Goal: Transaction & Acquisition: Purchase product/service

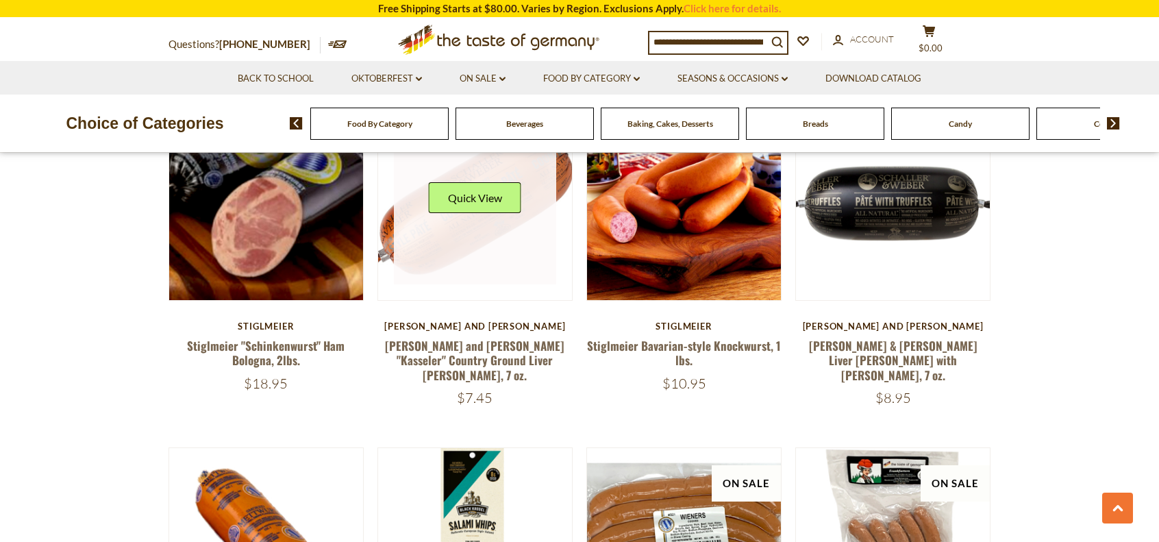
scroll to position [1438, 0]
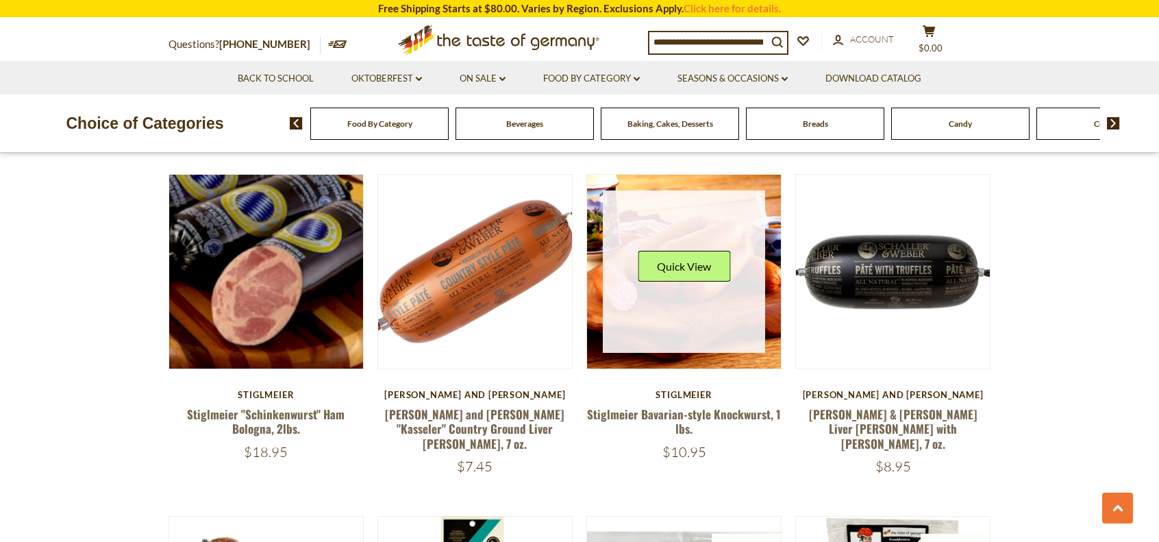
click at [702, 270] on div "Quick View" at bounding box center [684, 271] width 163 height 163
click at [702, 269] on div "Quick View" at bounding box center [684, 271] width 92 height 41
click at [717, 251] on button "Quick View" at bounding box center [684, 266] width 92 height 31
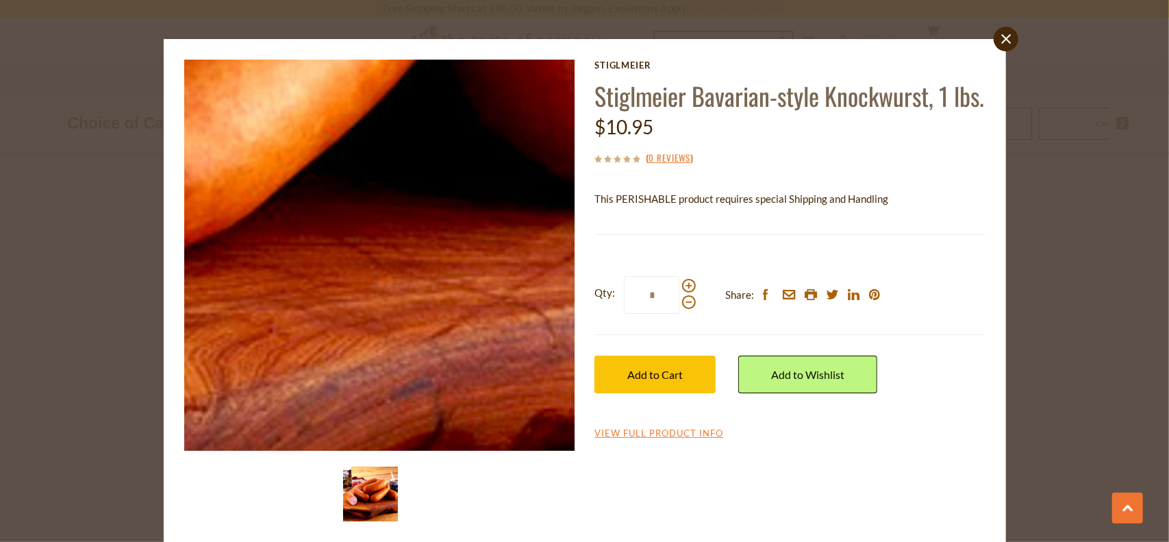
scroll to position [30, 0]
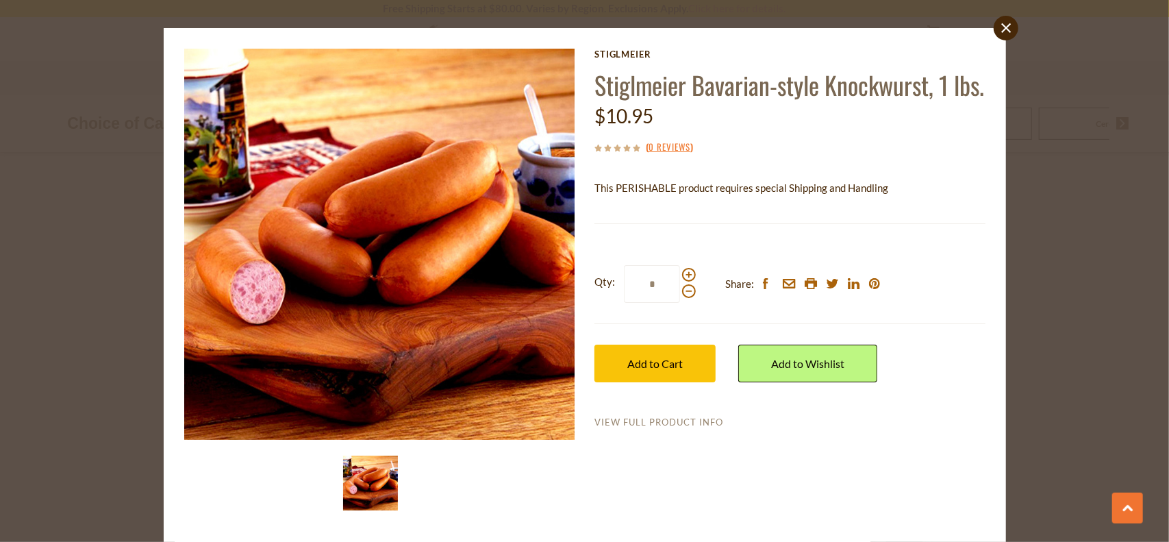
click at [683, 429] on link "View Full Product Info" at bounding box center [658, 422] width 129 height 12
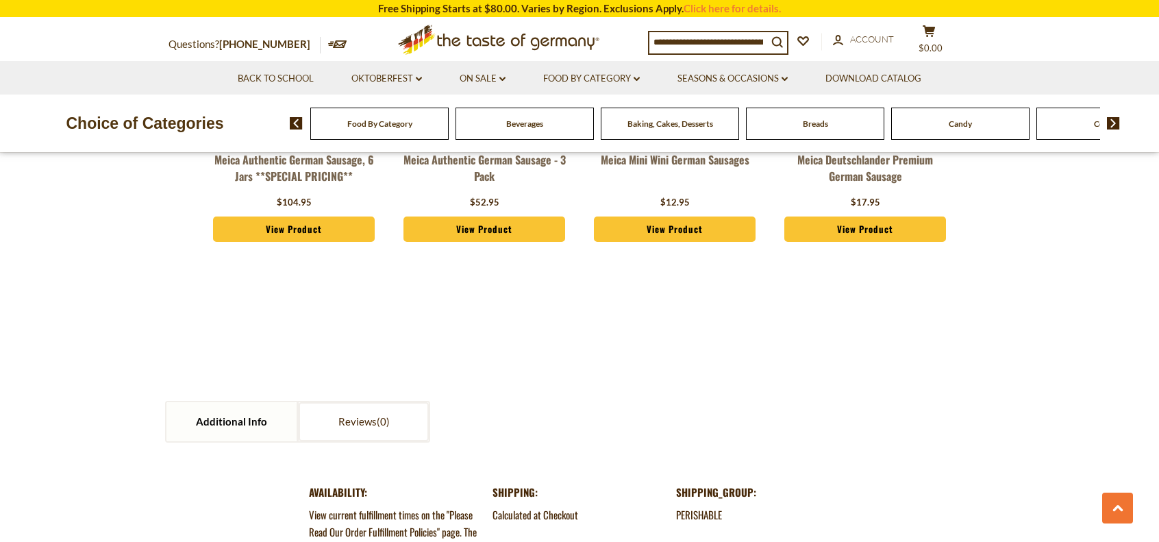
scroll to position [1233, 0]
